Goal: Check status: Check status

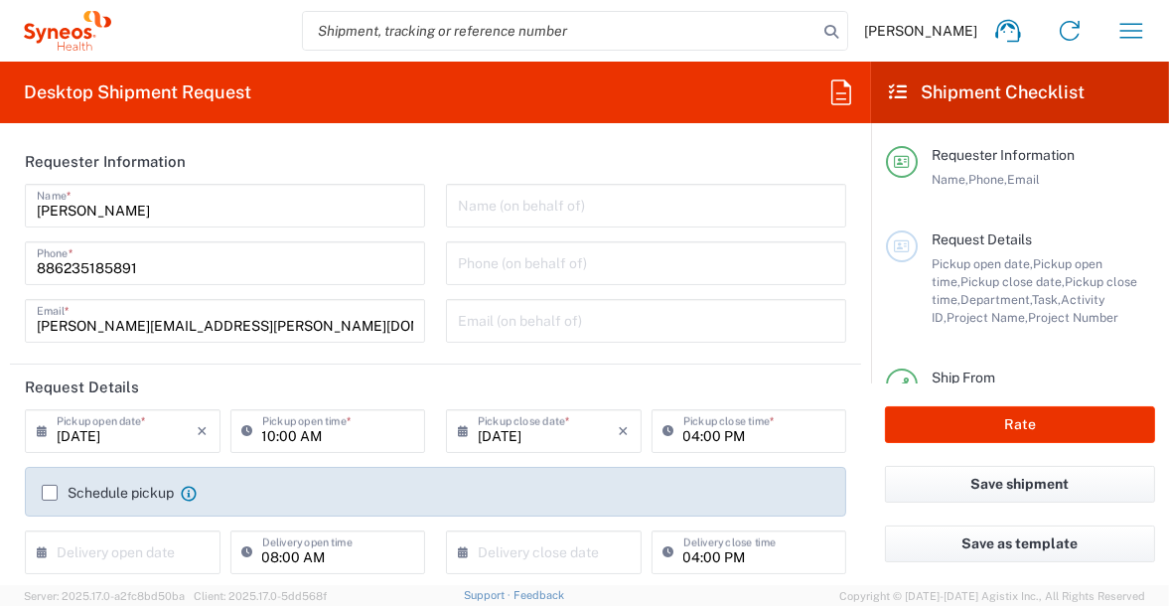
type input "8350"
type input "[GEOGRAPHIC_DATA]"
type input "Taiwan Syneos Health Company L"
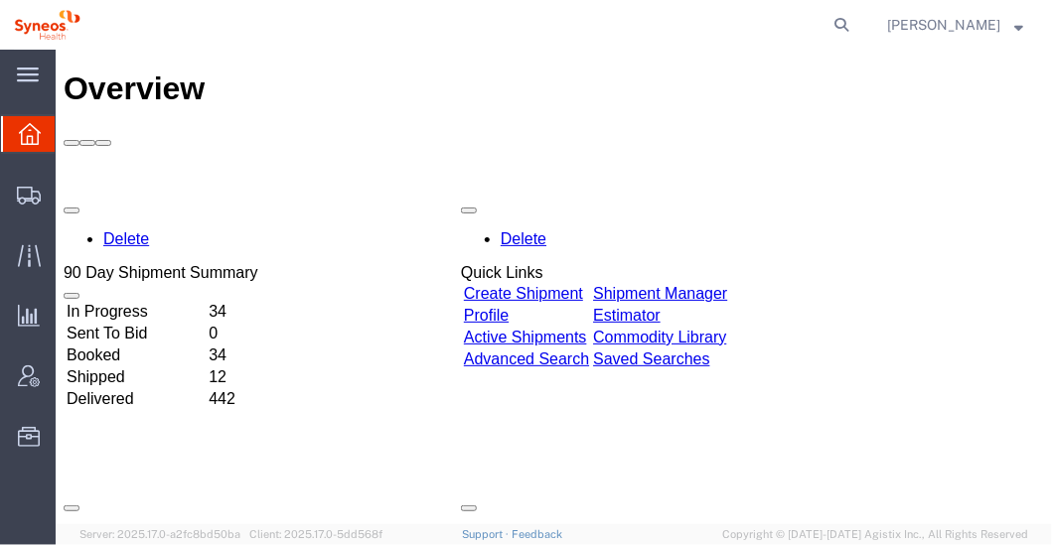
click at [111, 301] on td "In Progress" at bounding box center [135, 311] width 140 height 20
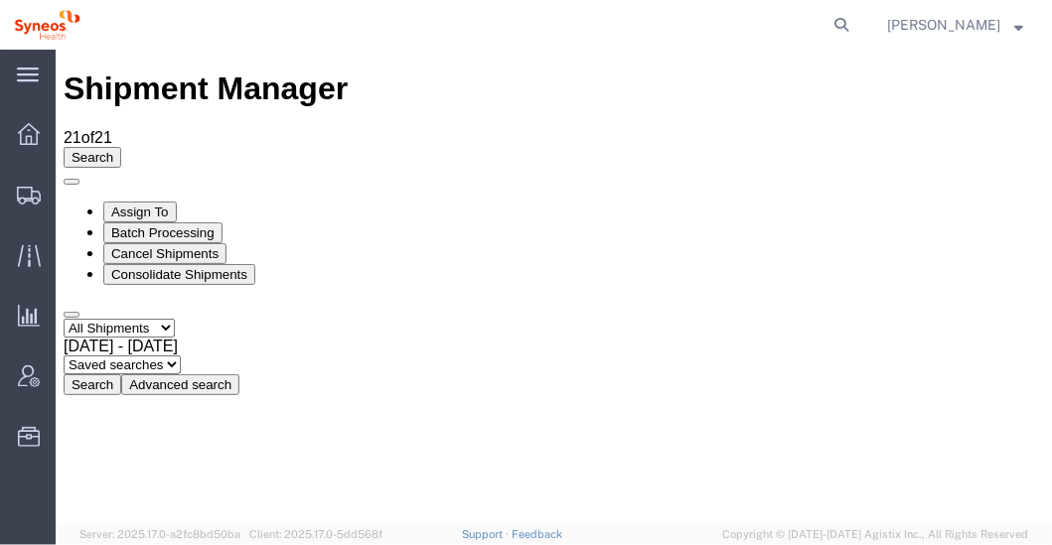
click at [177, 337] on span "[DATE] - [DATE]" at bounding box center [120, 345] width 114 height 17
click at [120, 373] on button "Search" at bounding box center [92, 383] width 58 height 21
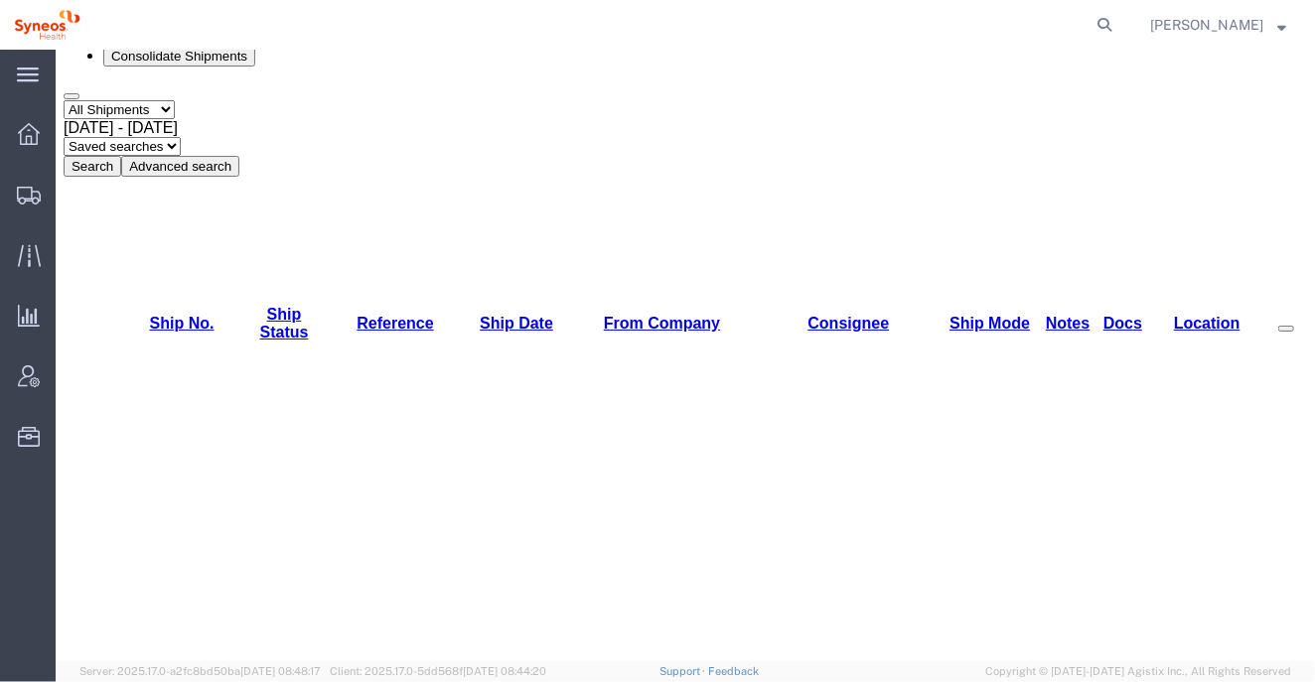
scroll to position [247, 0]
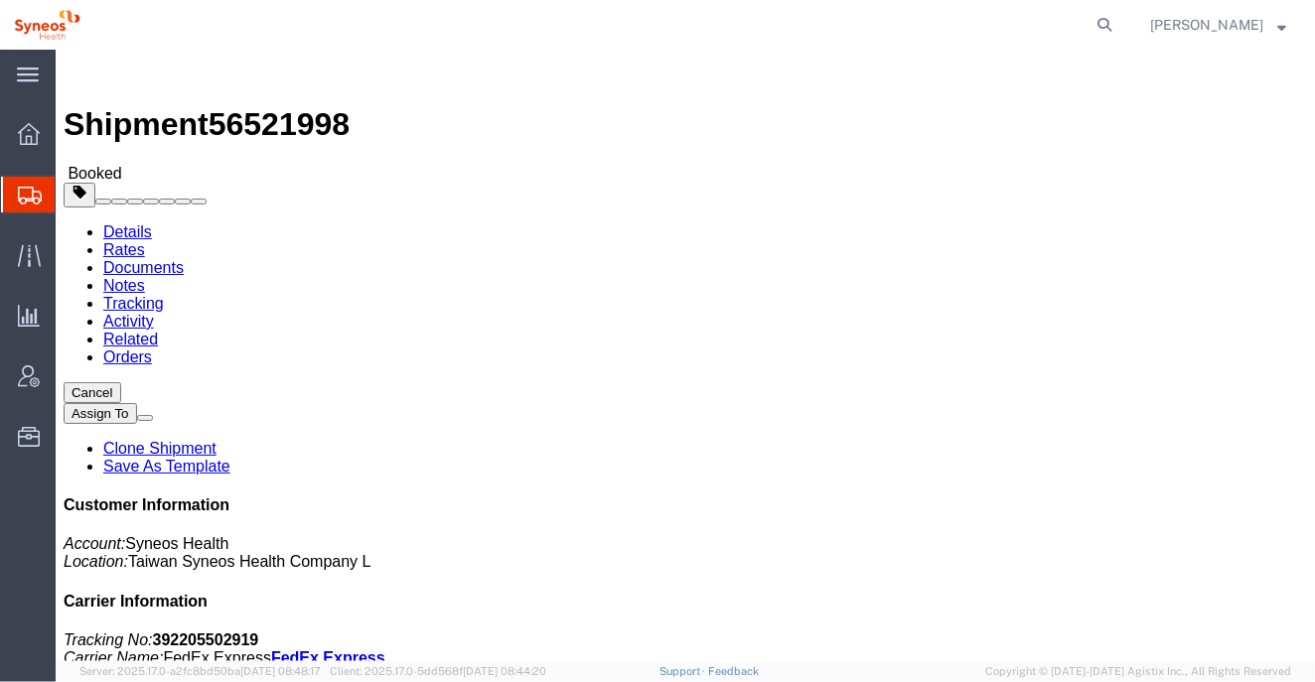
click div "Ship From Syneos Health ([PERSON_NAME]) [STREET_ADDRESS][PERSON_NAME] [GEOGRAPH…"
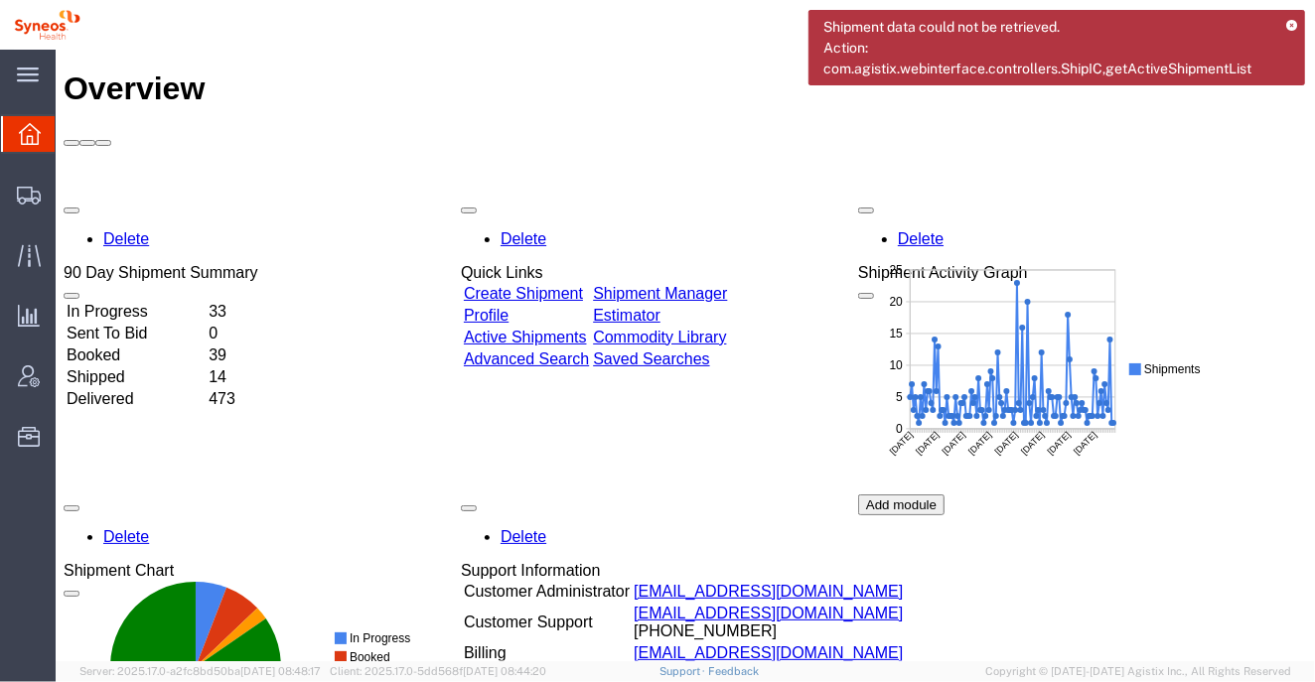
click at [131, 301] on td "In Progress" at bounding box center [135, 311] width 140 height 20
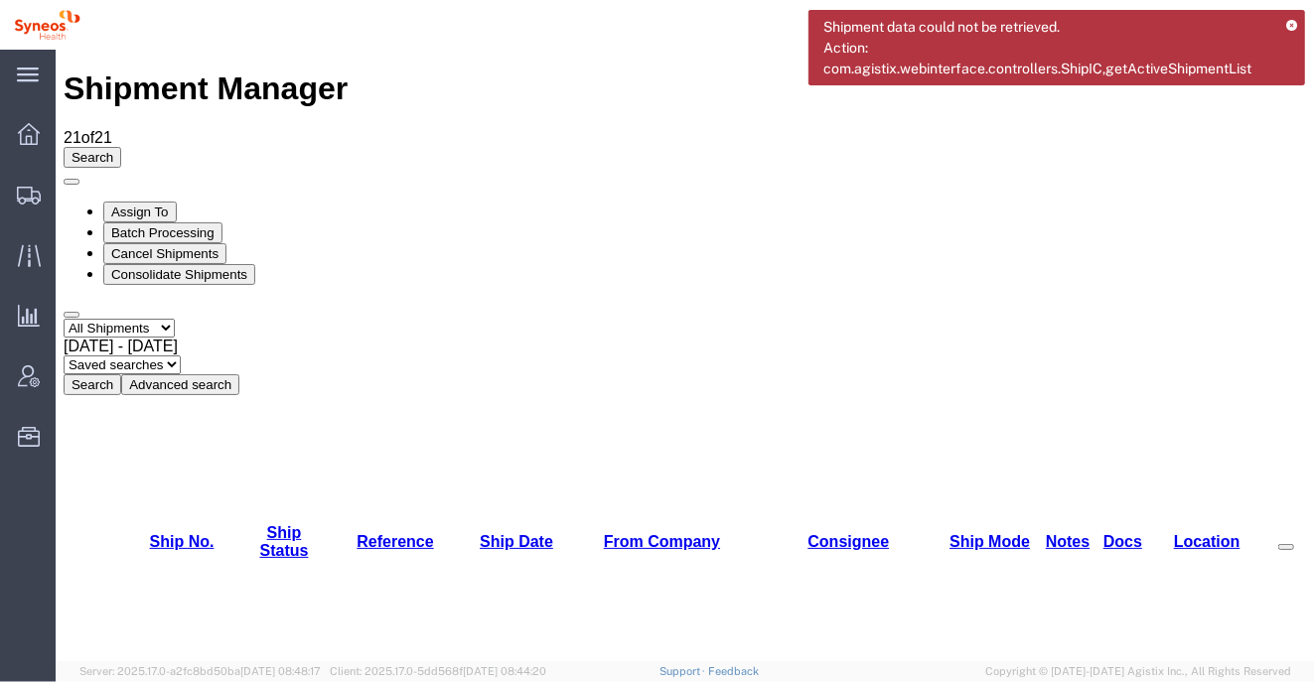
click at [177, 337] on span "[DATE] - [DATE]" at bounding box center [120, 345] width 114 height 17
click at [120, 373] on button "Search" at bounding box center [92, 383] width 58 height 21
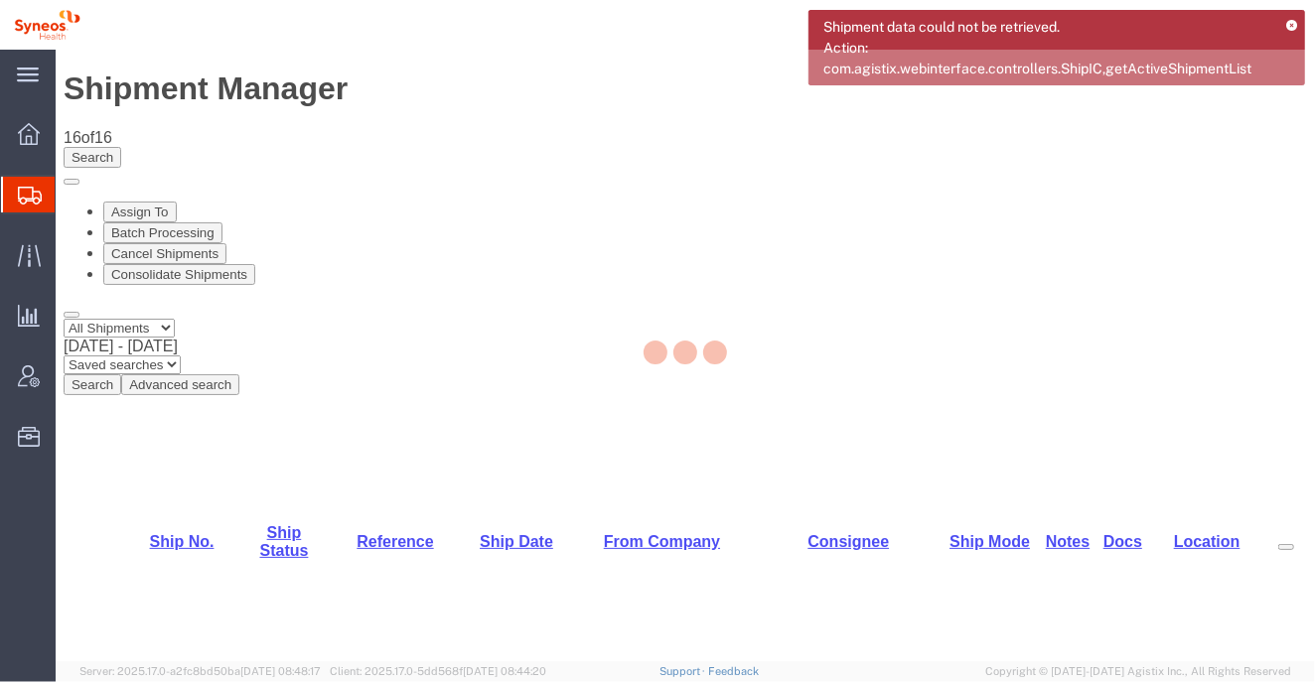
click at [147, 287] on div at bounding box center [685, 356] width 1259 height 612
